Goal: Check status: Check status

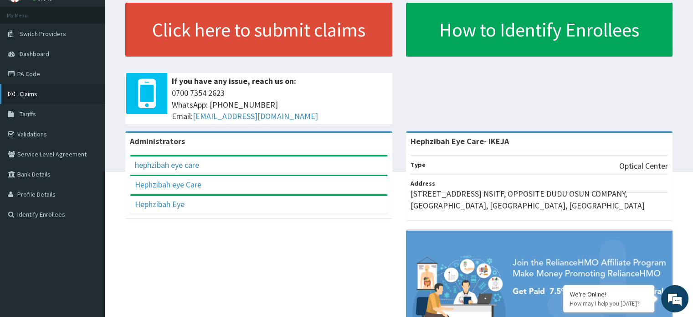
click at [27, 89] on link "Claims" at bounding box center [52, 94] width 105 height 20
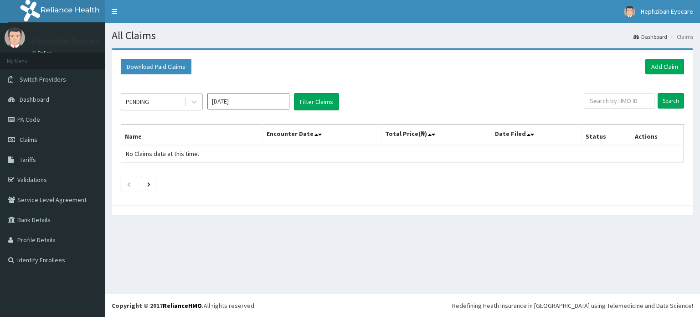
click at [163, 98] on div "PENDING" at bounding box center [152, 101] width 63 height 15
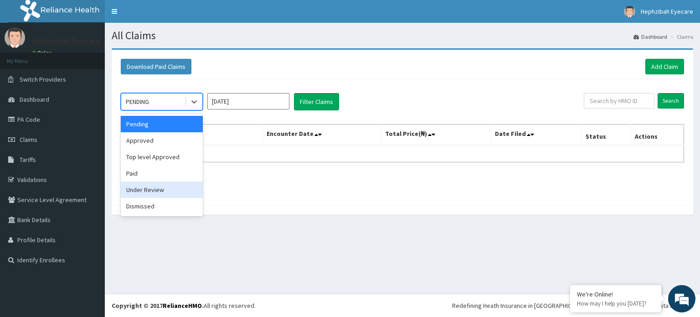
click at [149, 188] on div "Under Review" at bounding box center [162, 189] width 82 height 16
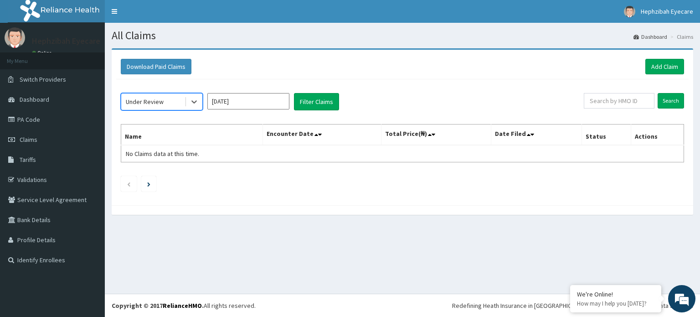
click at [238, 104] on input "Aug 2025" at bounding box center [248, 101] width 82 height 16
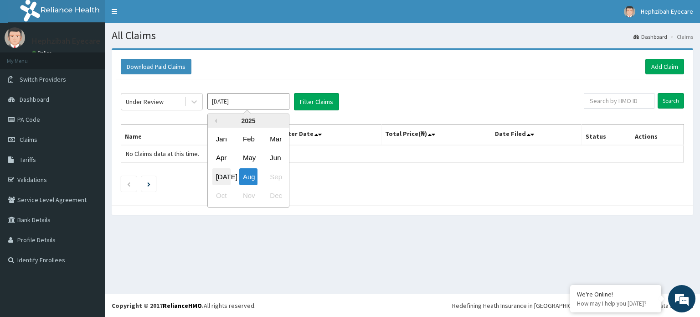
click at [224, 173] on div "Jul" at bounding box center [221, 176] width 18 height 17
type input "Jul 2025"
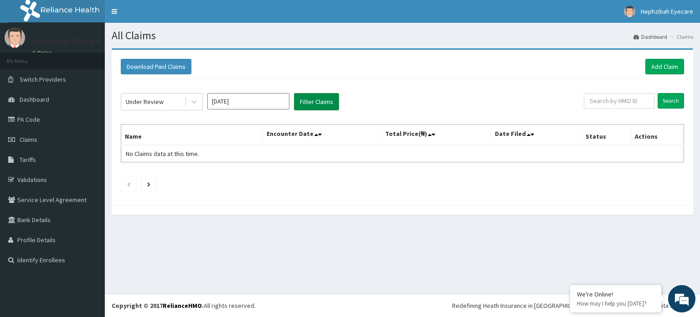
click at [297, 108] on button "Filter Claims" at bounding box center [316, 101] width 45 height 17
click at [156, 102] on div "Under Review" at bounding box center [145, 101] width 38 height 9
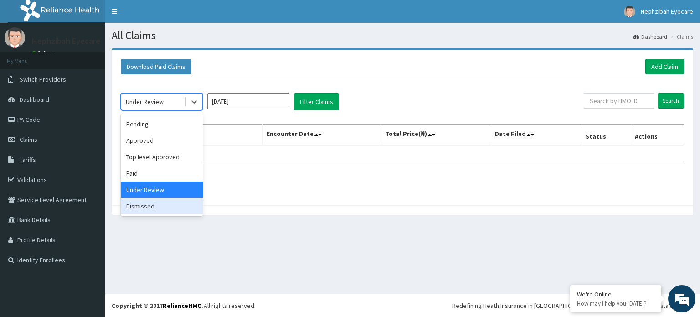
click at [146, 204] on div "Dismissed" at bounding box center [162, 206] width 82 height 16
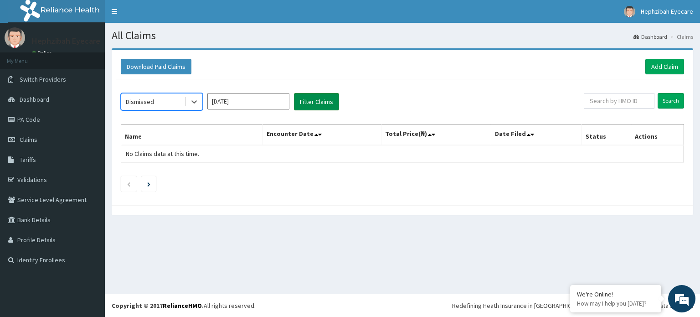
click at [310, 108] on button "Filter Claims" at bounding box center [316, 101] width 45 height 17
click at [301, 100] on button "Filter Claims" at bounding box center [316, 101] width 45 height 17
click at [610, 105] on input "text" at bounding box center [619, 100] width 71 height 15
click at [191, 102] on icon at bounding box center [194, 101] width 9 height 9
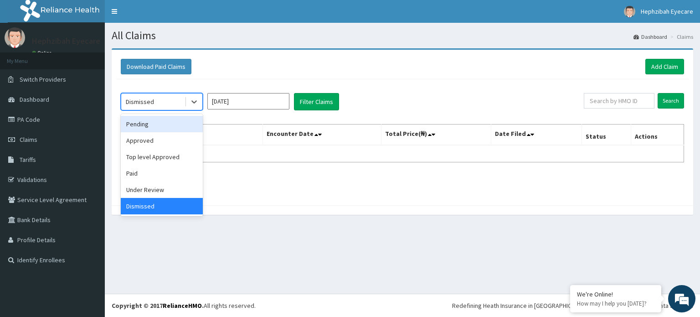
click at [154, 122] on div "Pending" at bounding box center [162, 124] width 82 height 16
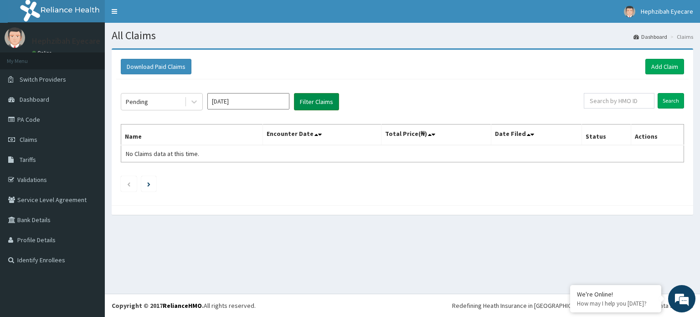
click at [325, 96] on button "Filter Claims" at bounding box center [316, 101] width 45 height 17
click at [317, 100] on button "Filter Claims" at bounding box center [316, 101] width 45 height 17
click at [192, 101] on icon at bounding box center [193, 102] width 5 height 3
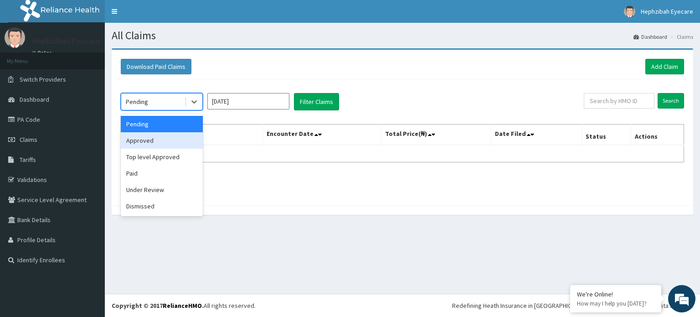
click at [171, 140] on div "Approved" at bounding box center [162, 140] width 82 height 16
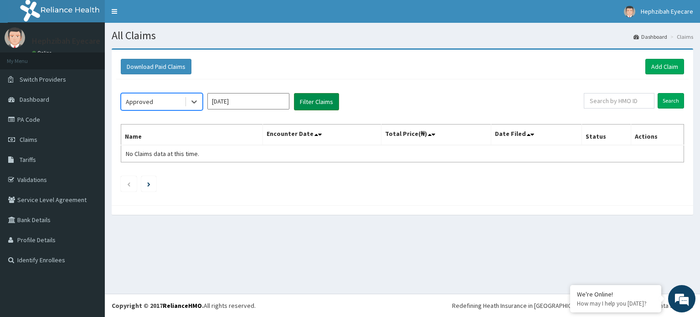
click at [314, 105] on button "Filter Claims" at bounding box center [316, 101] width 45 height 17
click at [304, 99] on button "Filter Claims" at bounding box center [316, 101] width 45 height 17
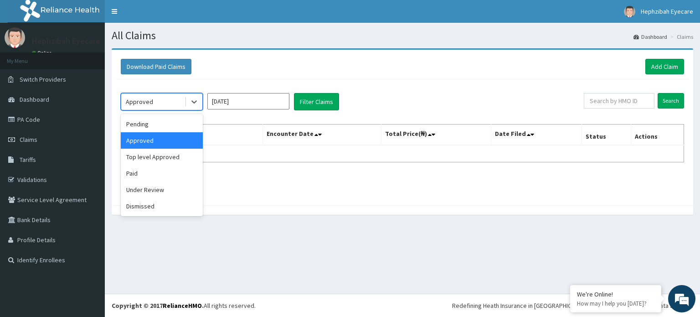
click at [180, 98] on div "Approved" at bounding box center [152, 101] width 63 height 15
click at [158, 165] on div "Paid" at bounding box center [162, 173] width 82 height 16
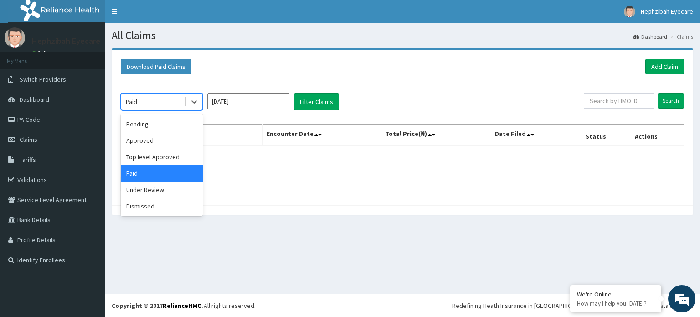
click at [156, 103] on div "Paid" at bounding box center [152, 101] width 63 height 15
click at [163, 158] on div "Top level Approved" at bounding box center [162, 157] width 82 height 16
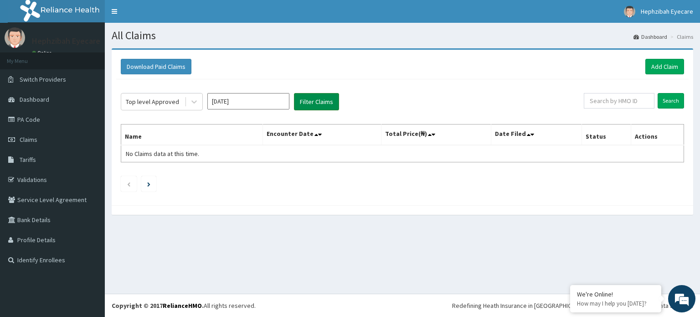
click at [310, 102] on button "Filter Claims" at bounding box center [316, 101] width 45 height 17
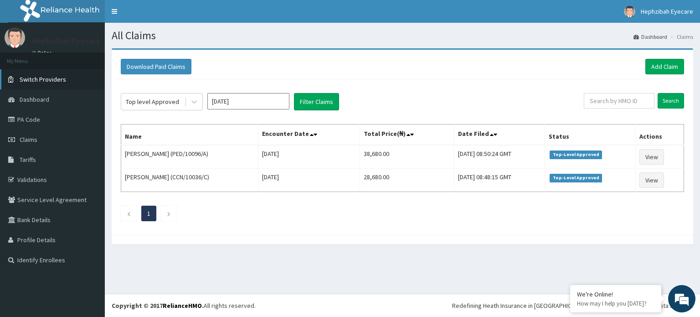
click at [52, 76] on span "Switch Providers" at bounding box center [43, 79] width 46 height 8
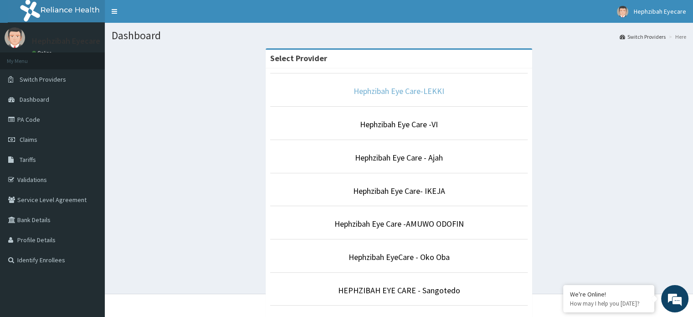
click at [419, 93] on link "Hephzibah Eye Care-LEKKI" at bounding box center [399, 91] width 91 height 10
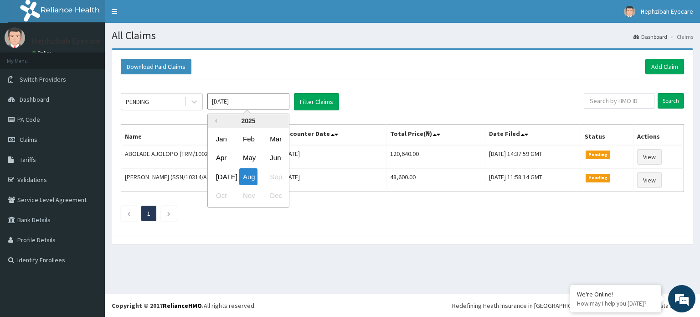
click at [245, 98] on input "[DATE]" at bounding box center [248, 101] width 82 height 16
click at [224, 176] on div "Jul" at bounding box center [221, 176] width 18 height 17
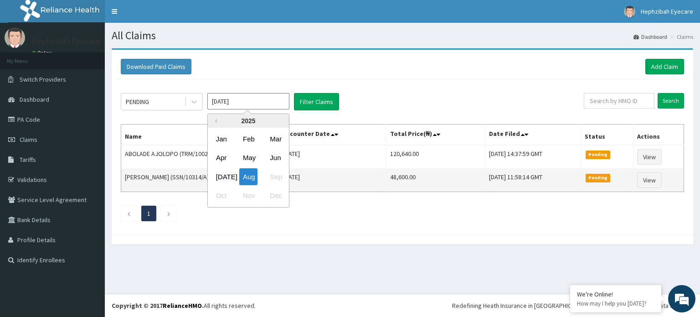
type input "Jul 2025"
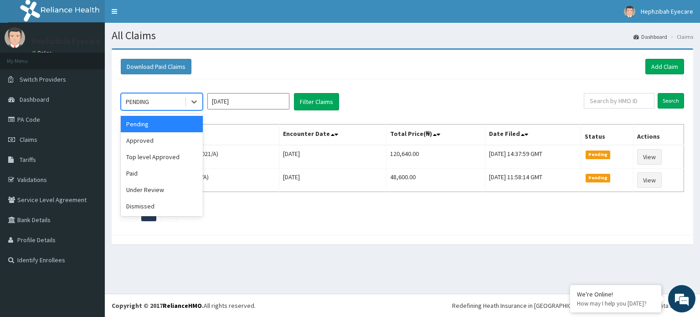
click at [166, 98] on div "PENDING" at bounding box center [152, 101] width 63 height 15
click at [135, 173] on div "Paid" at bounding box center [162, 173] width 82 height 16
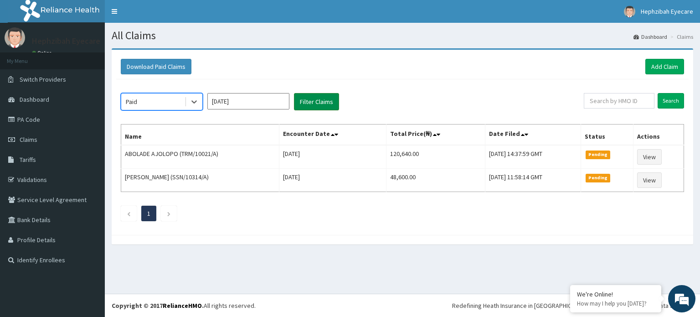
click at [317, 103] on button "Filter Claims" at bounding box center [316, 101] width 45 height 17
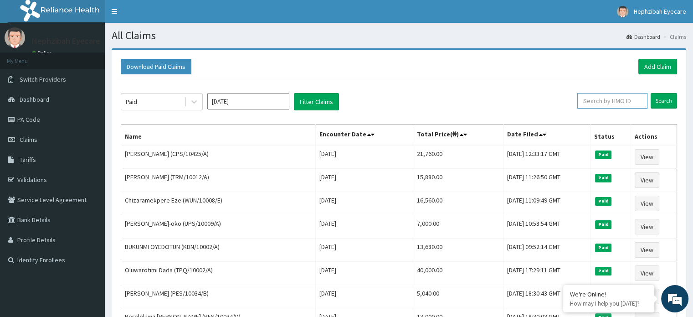
click at [632, 104] on input "text" at bounding box center [612, 100] width 70 height 15
type input "PAY/10047/D"
click at [664, 103] on input "Search" at bounding box center [664, 100] width 26 height 15
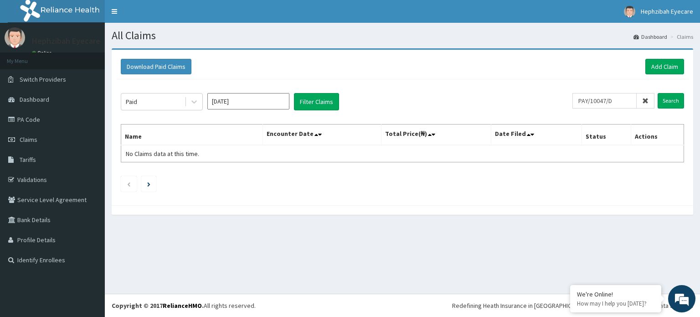
click at [646, 96] on span at bounding box center [646, 100] width 18 height 15
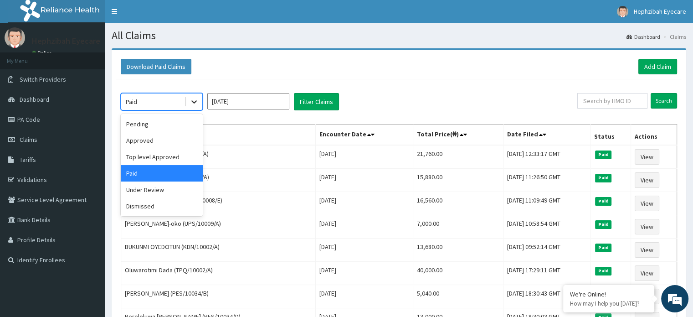
click at [189, 104] on div at bounding box center [194, 101] width 16 height 16
click at [132, 190] on div "Under Review" at bounding box center [162, 189] width 82 height 16
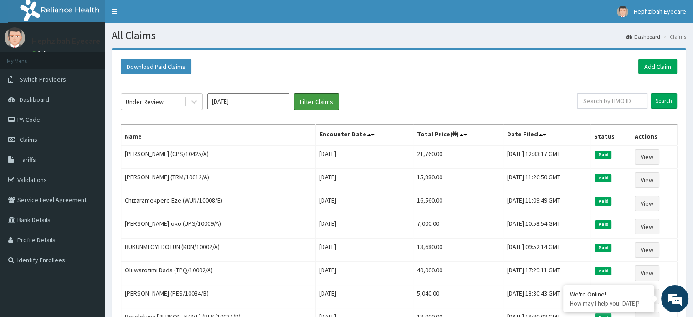
drag, startPoint x: 303, startPoint y: 102, endPoint x: 297, endPoint y: 110, distance: 10.1
click at [303, 102] on button "Filter Claims" at bounding box center [316, 101] width 45 height 17
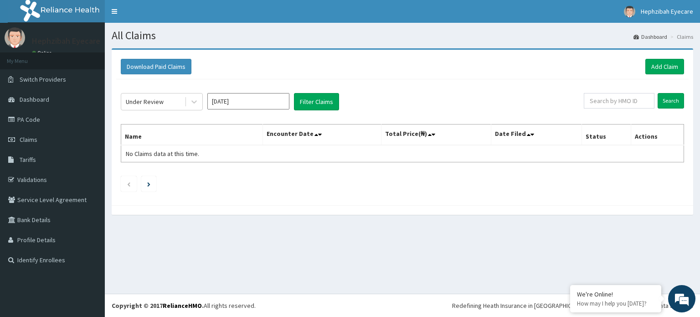
click at [149, 110] on div "Under Review Jul 2025 Filter Claims Search Name Encounter Date Total Price(₦) D…" at bounding box center [402, 139] width 572 height 121
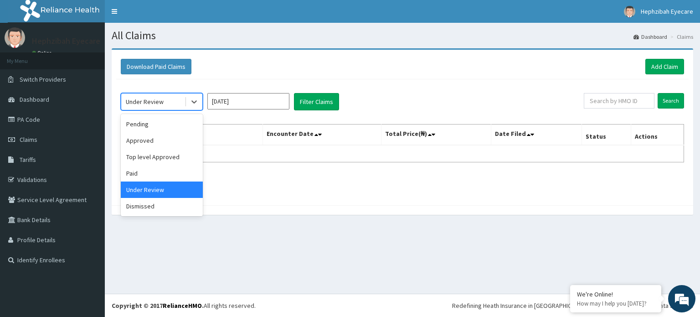
click at [151, 102] on div "Under Review" at bounding box center [145, 101] width 38 height 9
click at [149, 203] on div "Dismissed" at bounding box center [162, 206] width 82 height 16
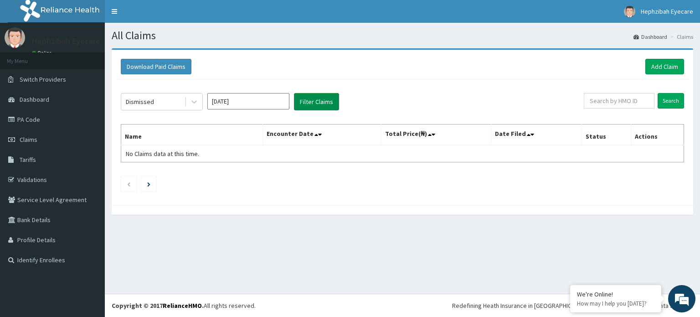
click at [327, 96] on button "Filter Claims" at bounding box center [316, 101] width 45 height 17
click at [319, 99] on button "Filter Claims" at bounding box center [316, 101] width 45 height 17
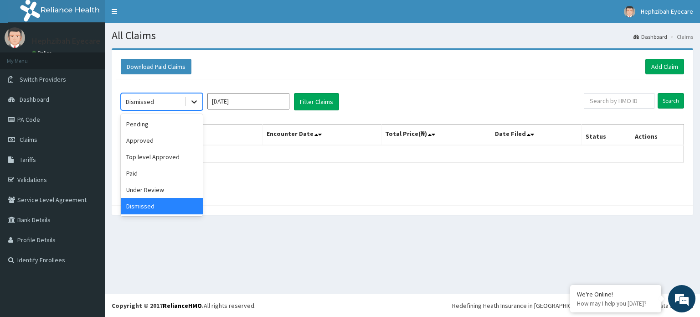
click at [191, 98] on icon at bounding box center [194, 101] width 9 height 9
click at [159, 144] on div "Approved" at bounding box center [162, 140] width 82 height 16
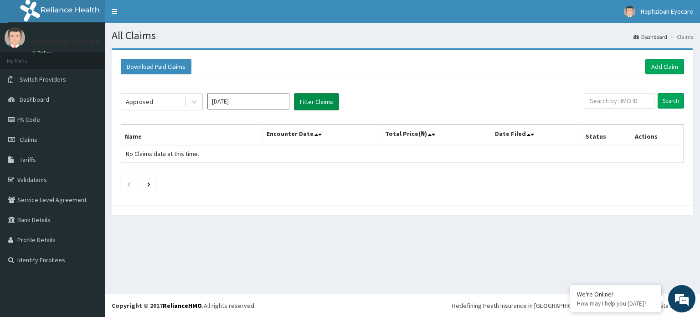
click at [315, 100] on button "Filter Claims" at bounding box center [316, 101] width 45 height 17
click at [309, 103] on button "Filter Claims" at bounding box center [316, 101] width 45 height 17
click at [159, 105] on div "Approved" at bounding box center [152, 101] width 63 height 15
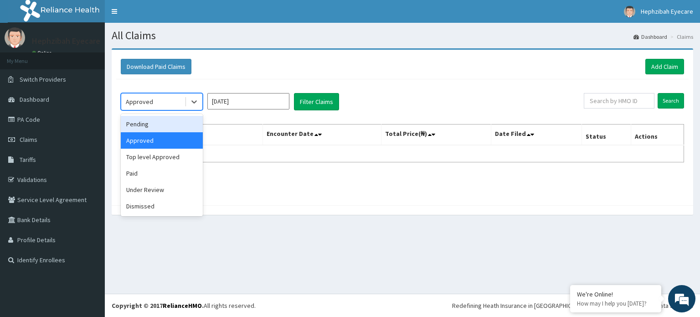
click at [161, 125] on div "Pending" at bounding box center [162, 124] width 82 height 16
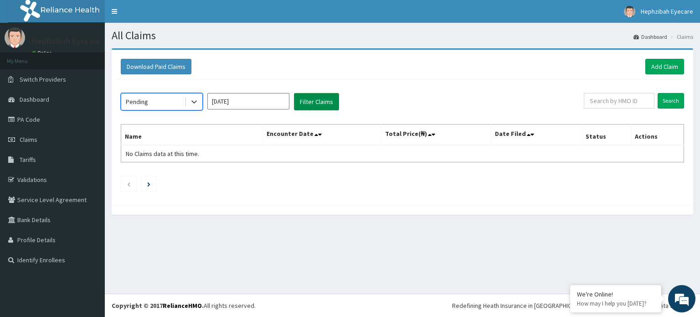
click at [317, 98] on button "Filter Claims" at bounding box center [316, 101] width 45 height 17
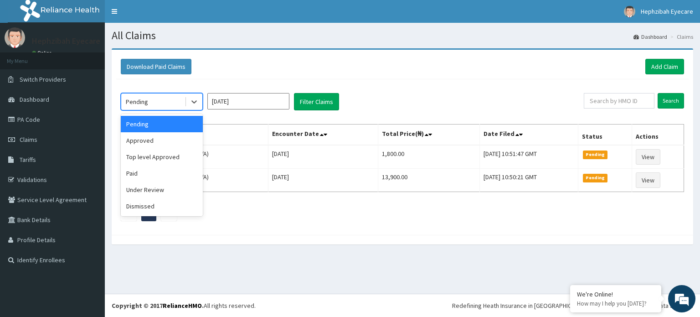
click at [153, 103] on div "Pending" at bounding box center [152, 101] width 63 height 15
click at [151, 137] on div "Approved" at bounding box center [162, 140] width 82 height 16
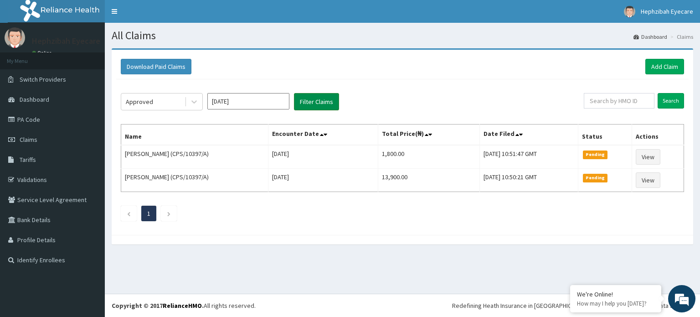
click at [306, 100] on button "Filter Claims" at bounding box center [316, 101] width 45 height 17
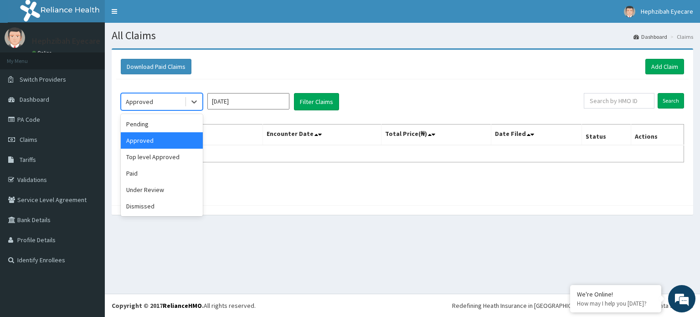
click at [148, 100] on div "Approved" at bounding box center [139, 101] width 27 height 9
click at [147, 158] on div "Top level Approved" at bounding box center [162, 157] width 82 height 16
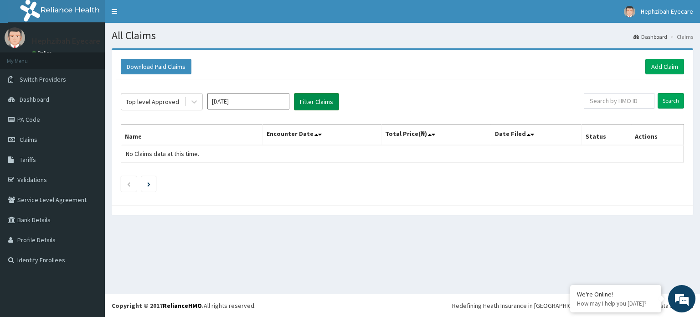
click at [314, 98] on button "Filter Claims" at bounding box center [316, 101] width 45 height 17
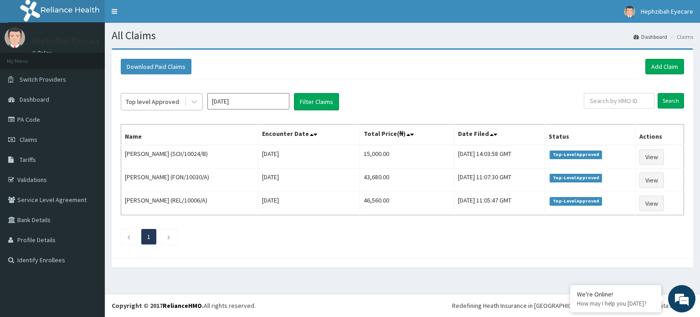
click at [145, 106] on div "Top level Approved" at bounding box center [152, 101] width 63 height 15
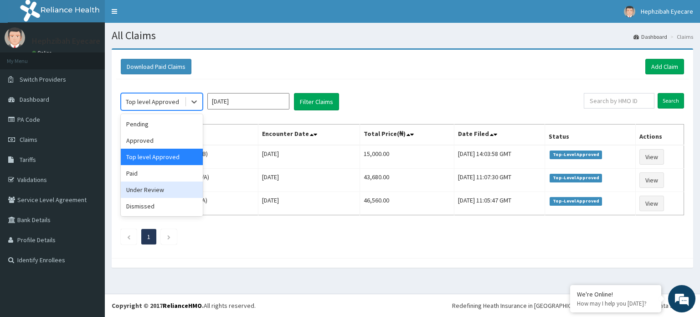
click at [147, 189] on div "Under Review" at bounding box center [162, 189] width 82 height 16
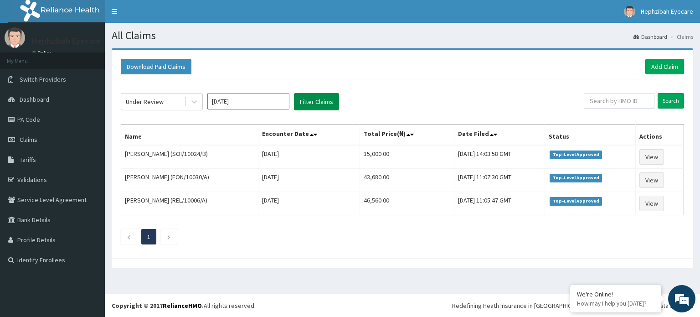
click at [308, 102] on button "Filter Claims" at bounding box center [316, 101] width 45 height 17
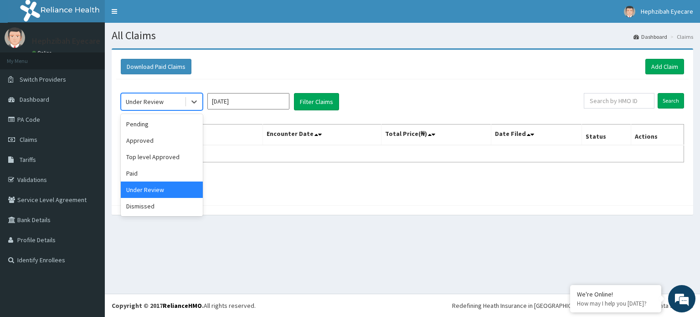
click at [161, 97] on div "Under Review" at bounding box center [145, 101] width 38 height 9
click at [144, 208] on div "Dismissed" at bounding box center [162, 206] width 82 height 16
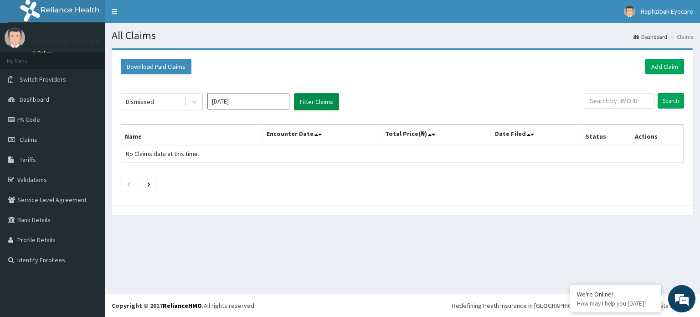
click at [317, 104] on button "Filter Claims" at bounding box center [316, 101] width 45 height 17
click at [323, 235] on div "All Claims Dashboard Claims Download Paid Claims Add Claim × Note you can only …" at bounding box center [402, 158] width 595 height 271
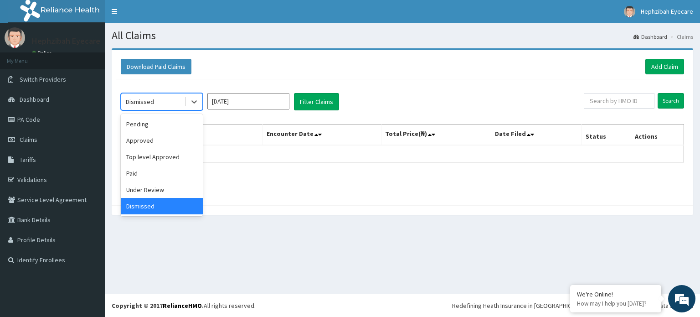
click at [153, 101] on div "Dismissed" at bounding box center [152, 101] width 63 height 15
click at [129, 178] on div "Paid" at bounding box center [162, 173] width 82 height 16
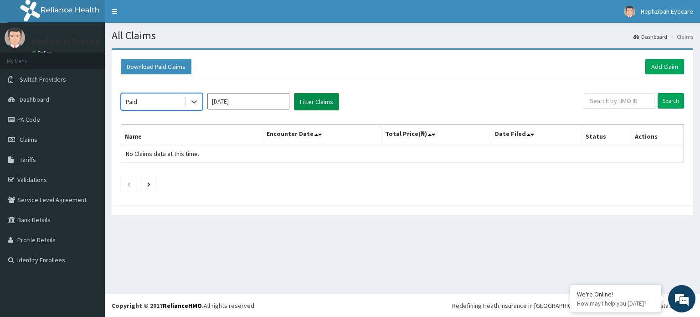
click at [315, 97] on button "Filter Claims" at bounding box center [316, 101] width 45 height 17
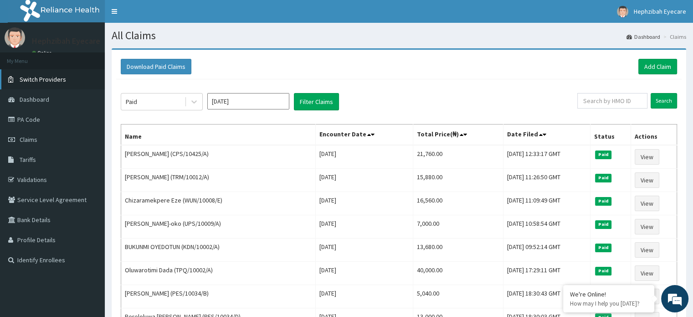
click at [42, 79] on span "Switch Providers" at bounding box center [43, 79] width 46 height 8
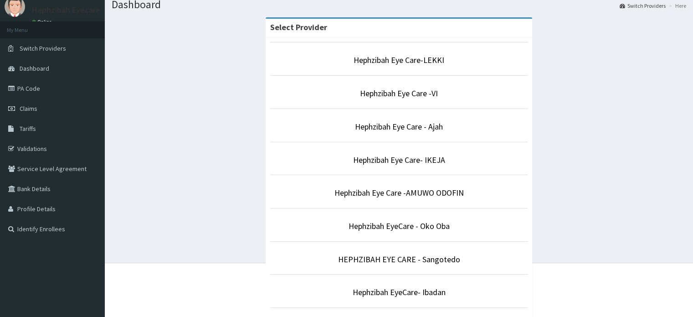
scroll to position [46, 0]
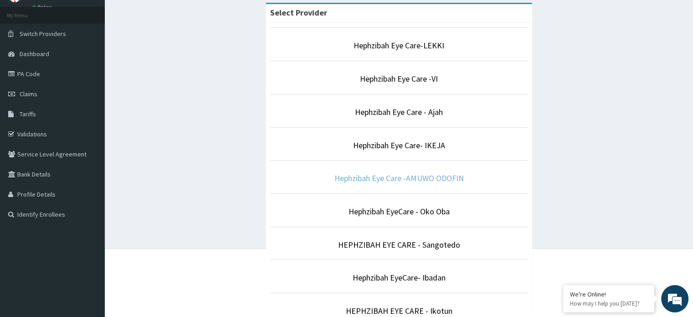
click at [379, 181] on link "Hephzibah Eye Care -AMUWO ODOFIN" at bounding box center [399, 178] width 129 height 10
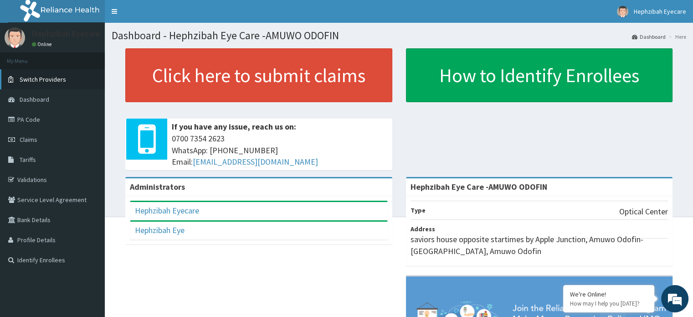
click at [70, 77] on link "Switch Providers" at bounding box center [52, 79] width 105 height 20
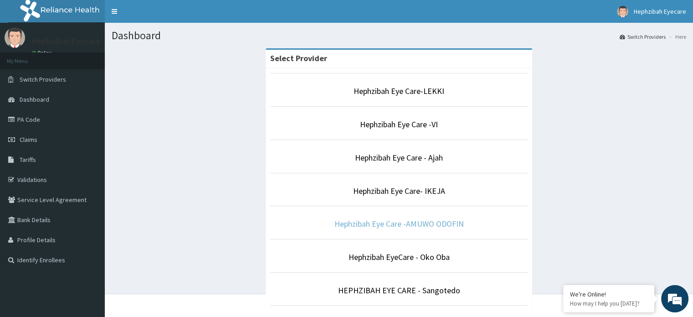
drag, startPoint x: 359, startPoint y: 223, endPoint x: 353, endPoint y: 218, distance: 7.1
click at [359, 222] on link "Hephzibah Eye Care -AMUWO ODOFIN" at bounding box center [399, 223] width 129 height 10
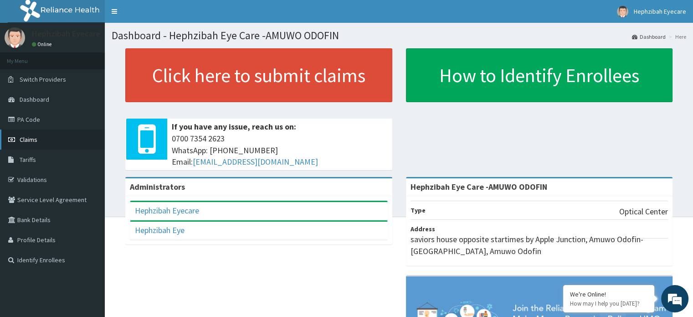
click at [20, 143] on span "Claims" at bounding box center [29, 139] width 18 height 8
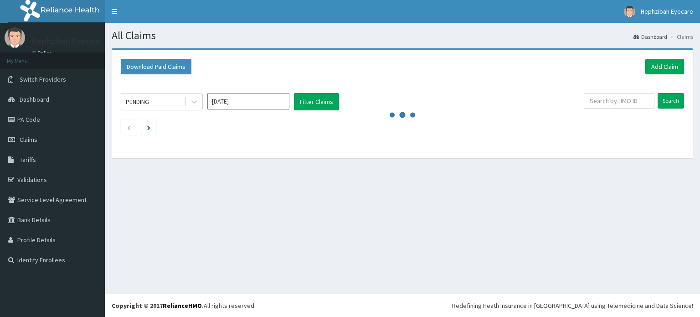
click at [244, 99] on input "[DATE]" at bounding box center [248, 101] width 82 height 16
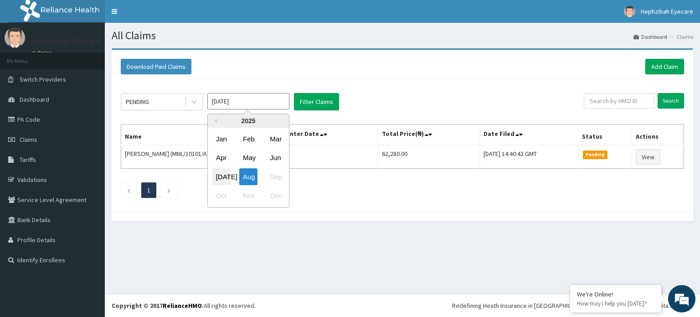
click at [221, 175] on div "Jul" at bounding box center [221, 176] width 18 height 17
type input "Jul 2025"
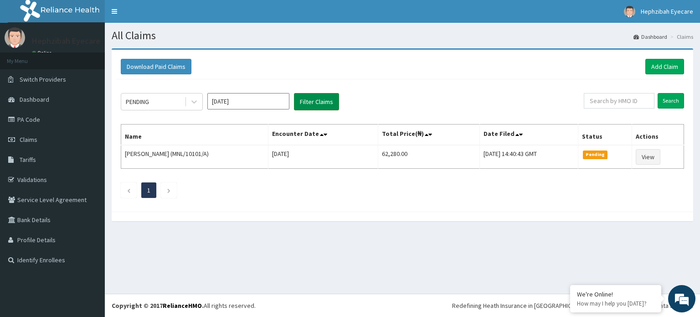
click at [317, 100] on button "Filter Claims" at bounding box center [316, 101] width 45 height 17
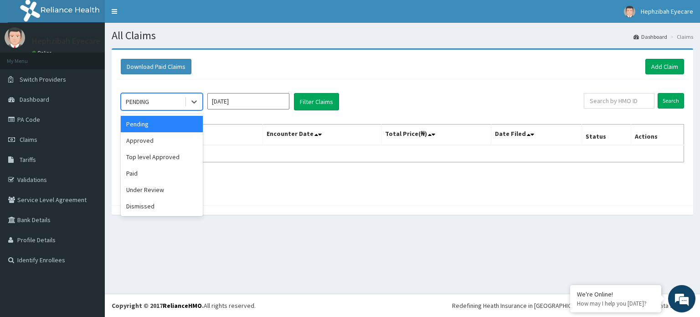
click at [157, 99] on div "PENDING" at bounding box center [152, 101] width 63 height 15
click at [150, 142] on div "Approved" at bounding box center [162, 140] width 82 height 16
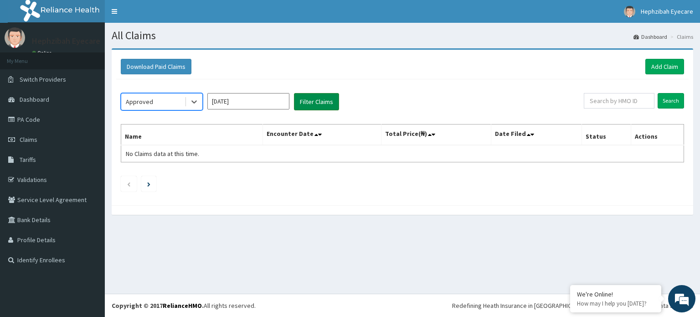
click at [306, 98] on button "Filter Claims" at bounding box center [316, 101] width 45 height 17
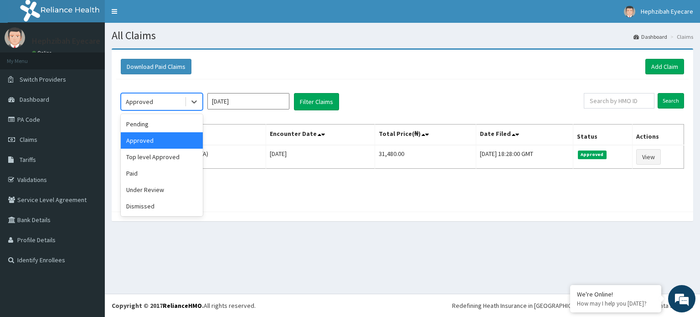
click at [141, 98] on div "Approved" at bounding box center [139, 101] width 27 height 9
click at [143, 154] on div "Top level Approved" at bounding box center [162, 157] width 82 height 16
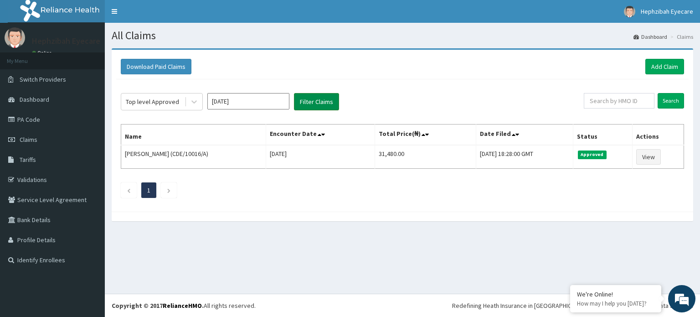
drag, startPoint x: 322, startPoint y: 98, endPoint x: 326, endPoint y: 101, distance: 4.9
click at [324, 100] on button "Filter Claims" at bounding box center [316, 101] width 45 height 17
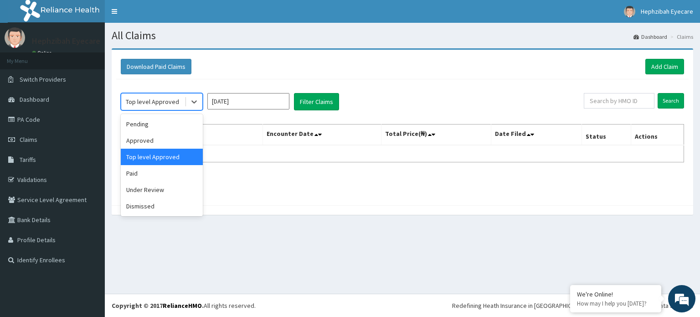
click at [145, 105] on div "Top level Approved" at bounding box center [152, 101] width 53 height 9
drag, startPoint x: 131, startPoint y: 170, endPoint x: 139, endPoint y: 170, distance: 7.8
click at [135, 170] on div "Paid" at bounding box center [162, 173] width 82 height 16
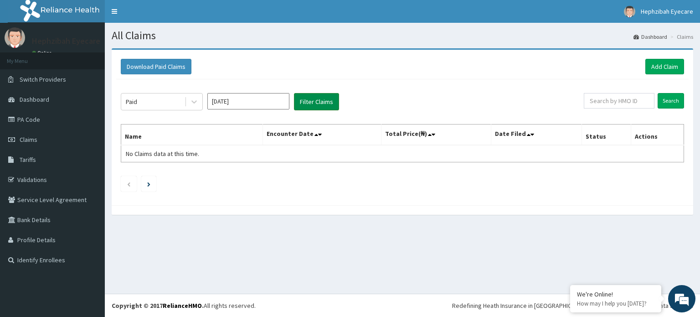
click at [321, 97] on button "Filter Claims" at bounding box center [316, 101] width 45 height 17
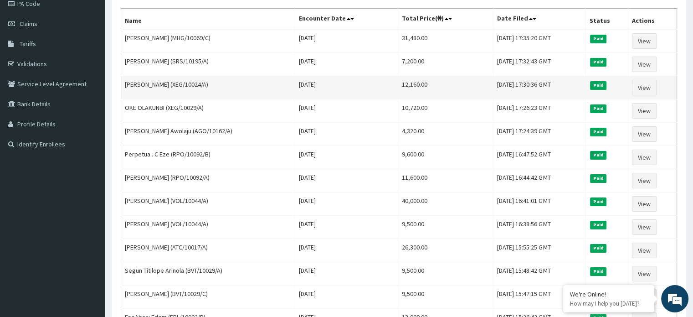
scroll to position [46, 0]
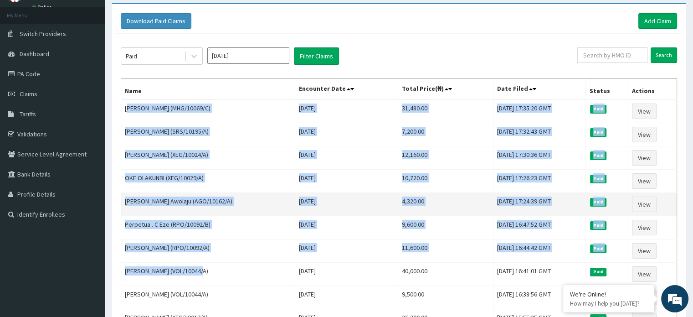
drag, startPoint x: 126, startPoint y: 103, endPoint x: 180, endPoint y: 195, distance: 107.2
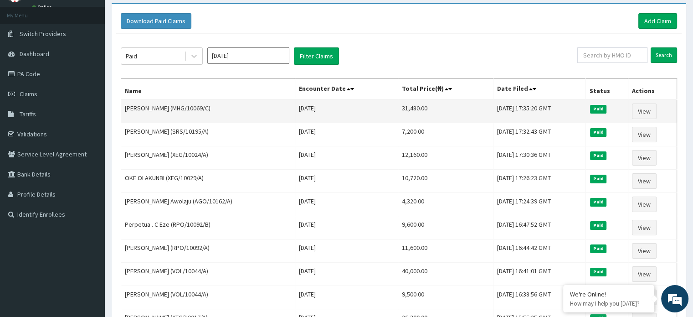
click at [126, 107] on td "Joshua Adeogun (MHG/10069/C)" at bounding box center [208, 111] width 174 height 24
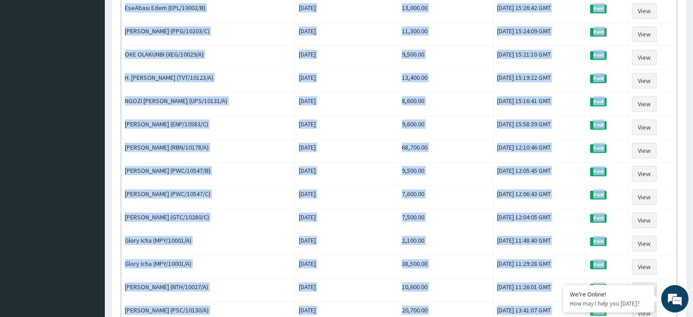
scroll to position [516, 0]
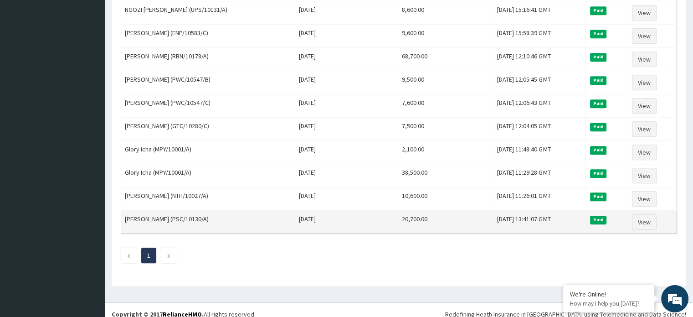
drag, startPoint x: 123, startPoint y: 105, endPoint x: 642, endPoint y: 222, distance: 532.1
copy thead "Name Encounter Date Total Price(₦) Date Filed Status Actions"
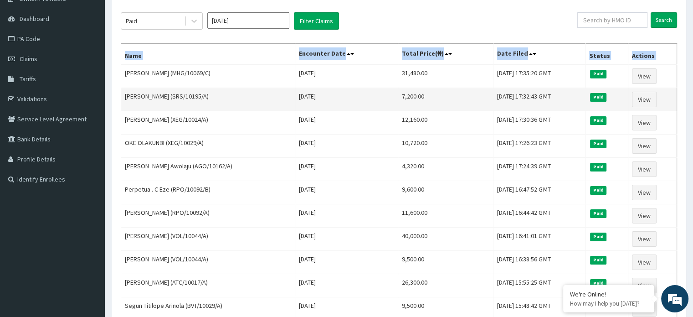
scroll to position [60, 0]
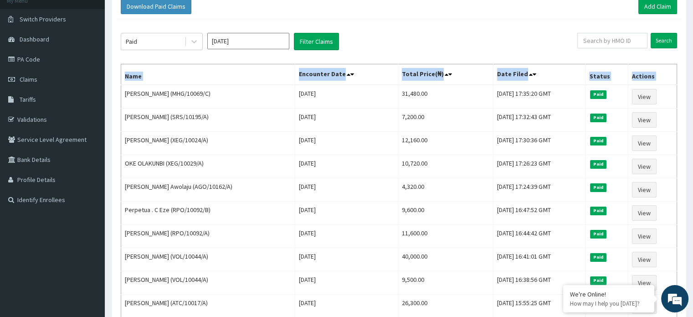
copy thead "Name Encounter Date Total Price(₦) Date Filed Status Actions"
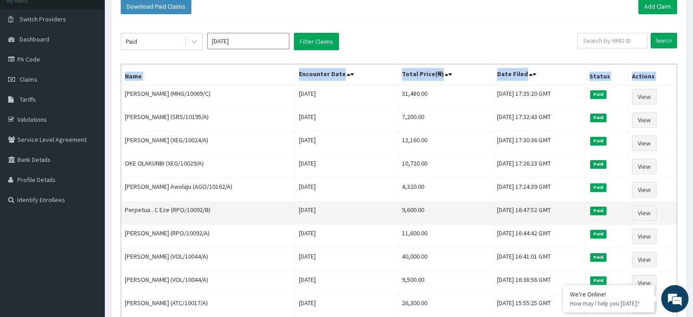
click at [381, 201] on td "Tue Jul 15 2025" at bounding box center [346, 212] width 103 height 23
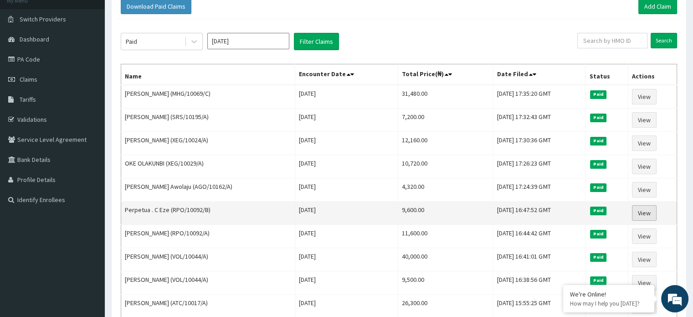
click at [642, 205] on link "View" at bounding box center [644, 212] width 25 height 15
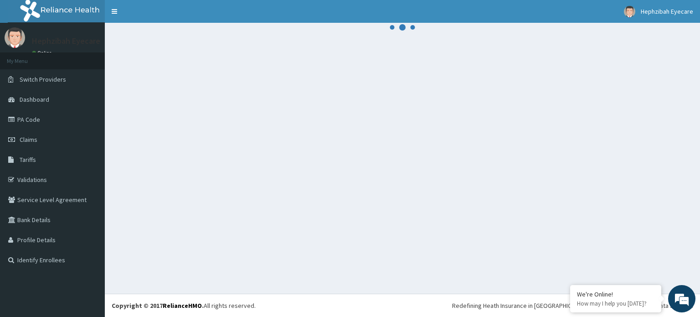
click at [488, 176] on div at bounding box center [402, 158] width 595 height 271
click at [490, 180] on div at bounding box center [402, 158] width 595 height 271
drag, startPoint x: 364, startPoint y: 89, endPoint x: 364, endPoint y: 105, distance: 16.4
click at [364, 91] on div at bounding box center [402, 158] width 595 height 271
click at [319, 80] on div at bounding box center [402, 158] width 595 height 271
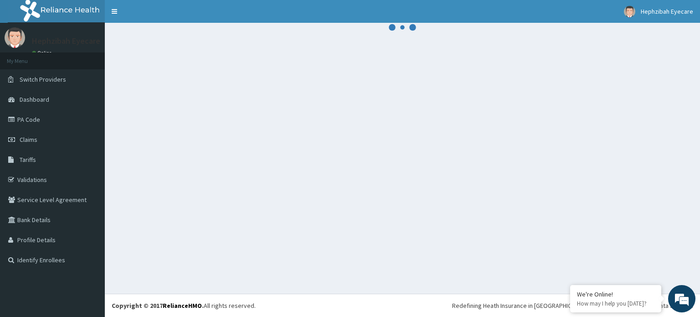
click at [281, 192] on div at bounding box center [402, 158] width 595 height 271
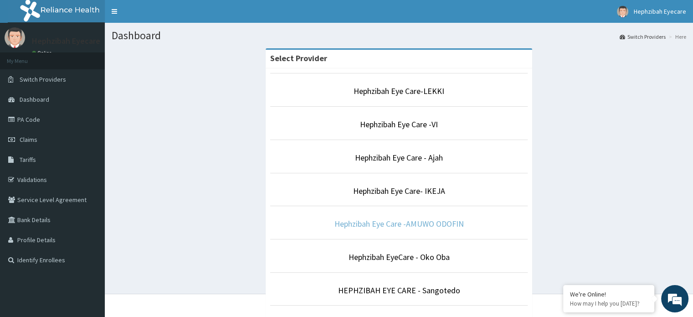
click at [395, 220] on link "Hephzibah Eye Care -AMUWO ODOFIN" at bounding box center [399, 223] width 129 height 10
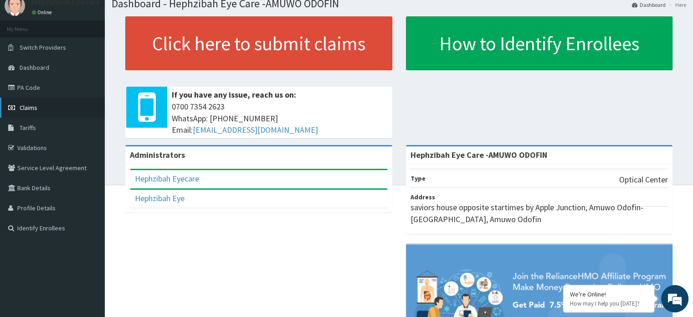
click at [31, 108] on span "Claims" at bounding box center [29, 107] width 18 height 8
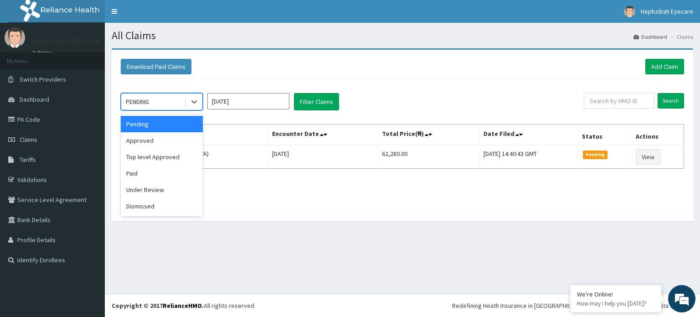
click at [166, 99] on div "PENDING" at bounding box center [152, 101] width 63 height 15
click at [146, 173] on div "Paid" at bounding box center [162, 173] width 82 height 16
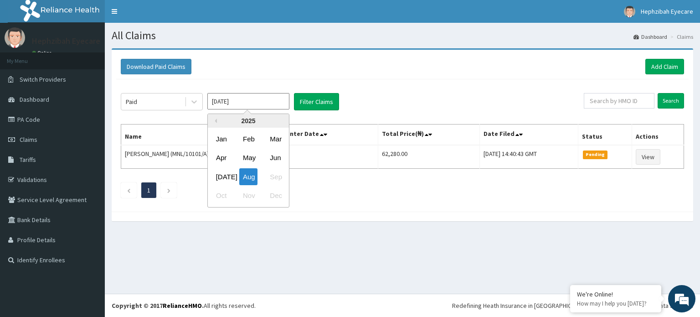
click at [270, 105] on input "[DATE]" at bounding box center [248, 101] width 82 height 16
click at [230, 175] on div "[DATE]" at bounding box center [221, 176] width 18 height 17
type input "[DATE]"
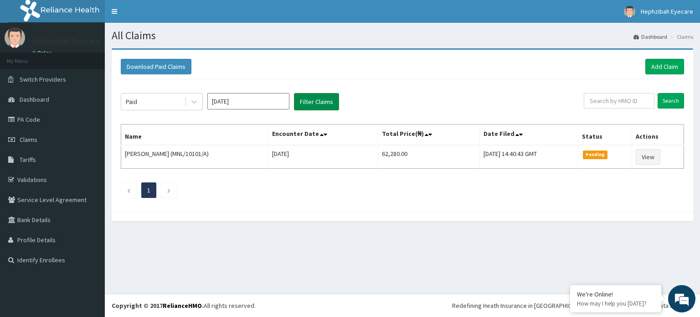
click at [317, 96] on button "Filter Claims" at bounding box center [316, 101] width 45 height 17
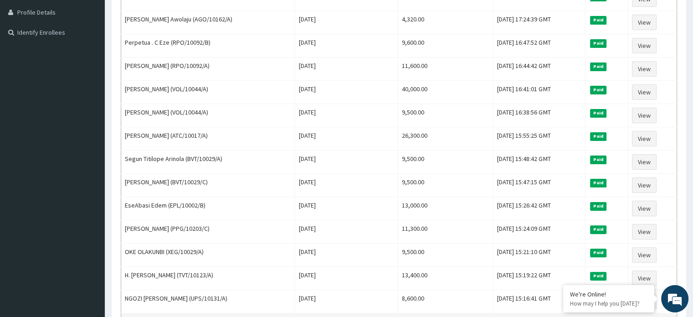
scroll to position [182, 0]
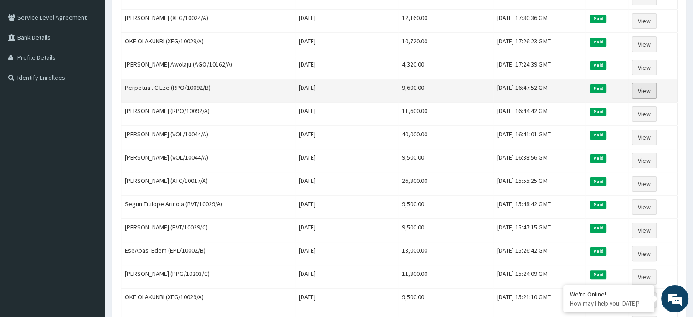
click at [649, 85] on link "View" at bounding box center [644, 90] width 25 height 15
